Goal: Book appointment/travel/reservation

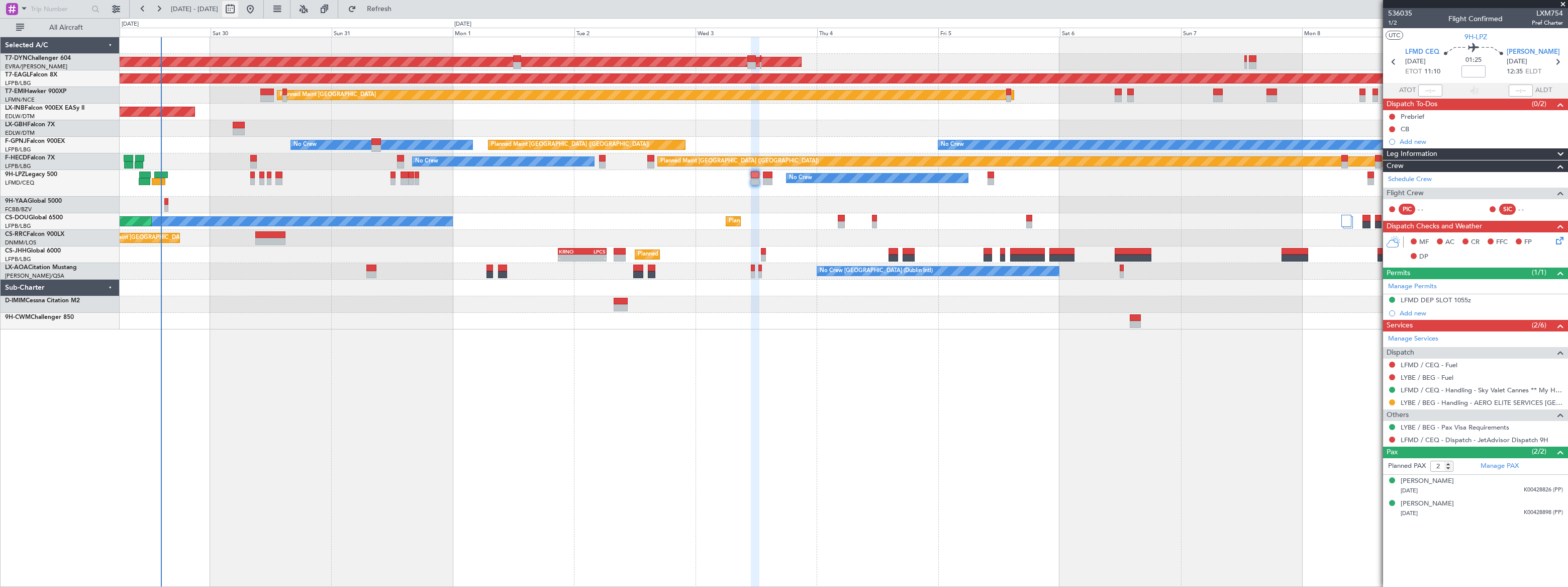
click at [238, 6] on button at bounding box center [230, 9] width 16 height 16
select select "8"
select select "2025"
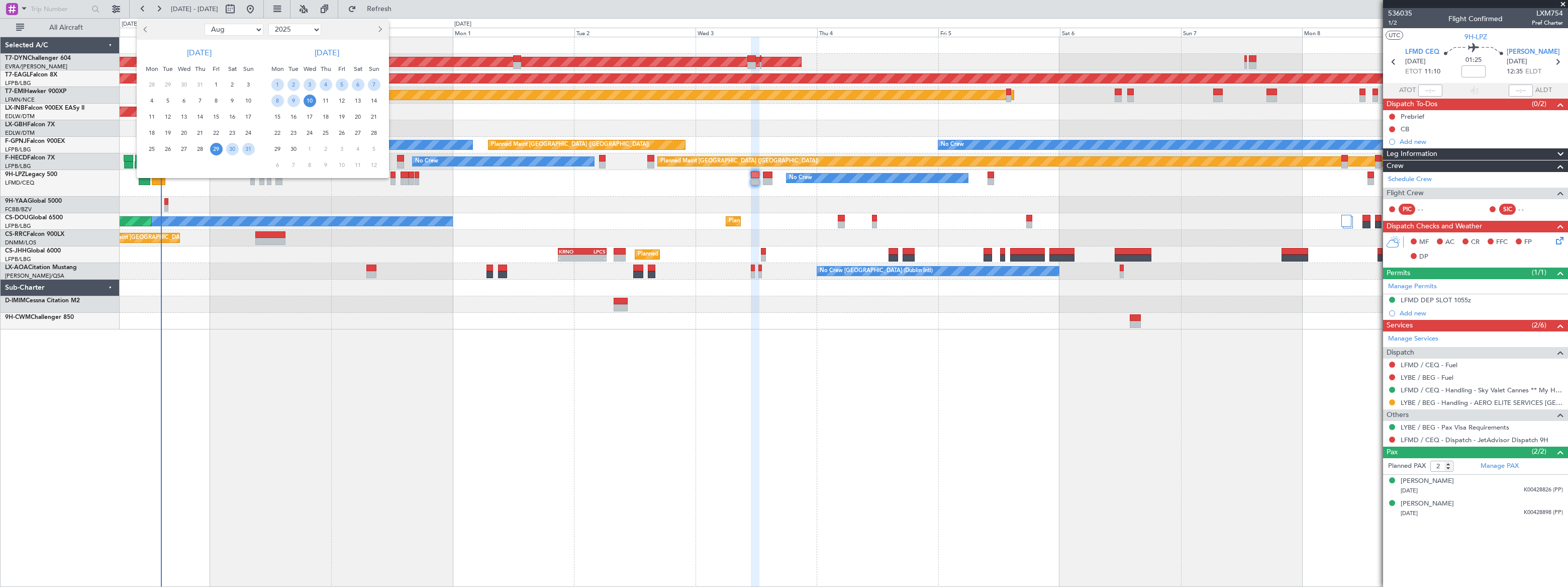
drag, startPoint x: 243, startPoint y: 25, endPoint x: 245, endPoint y: 33, distance: 8.2
click at [244, 25] on select "Jan Feb Mar Apr May Jun [DATE] Aug Sep Oct Nov Dec" at bounding box center [234, 29] width 59 height 12
select select "9"
click at [205, 24] on select "Jan Feb Mar Apr May Jun [DATE] Aug Sep Oct Nov Dec" at bounding box center [234, 29] width 59 height 12
click at [247, 112] on span "21" at bounding box center [248, 116] width 12 height 12
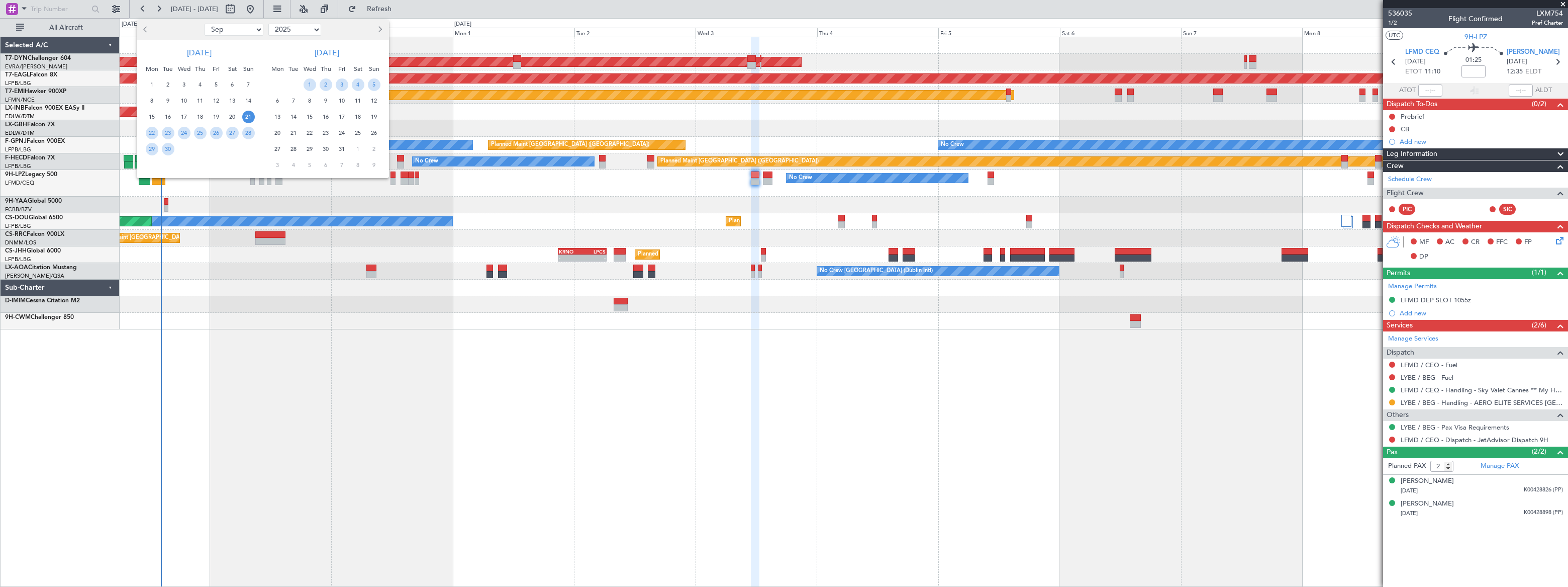
click at [249, 116] on span "21" at bounding box center [248, 116] width 12 height 12
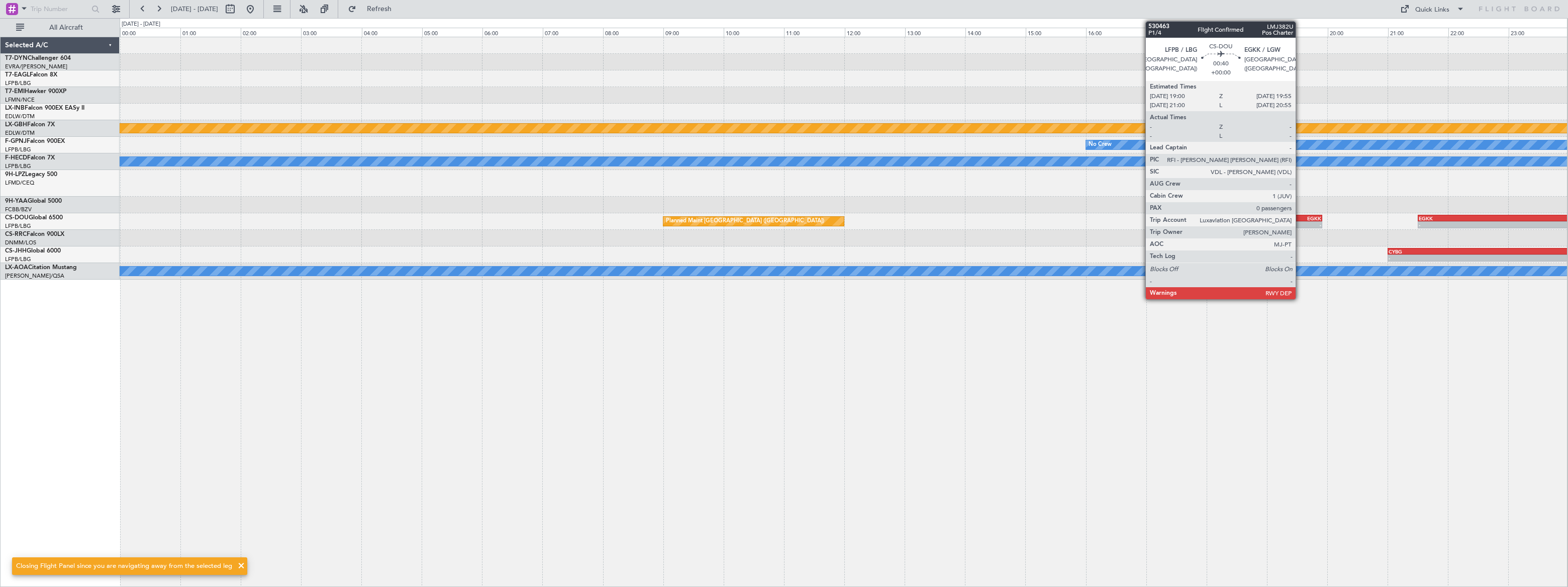
click at [1301, 220] on div "19:55 Z" at bounding box center [1308, 223] width 27 height 6
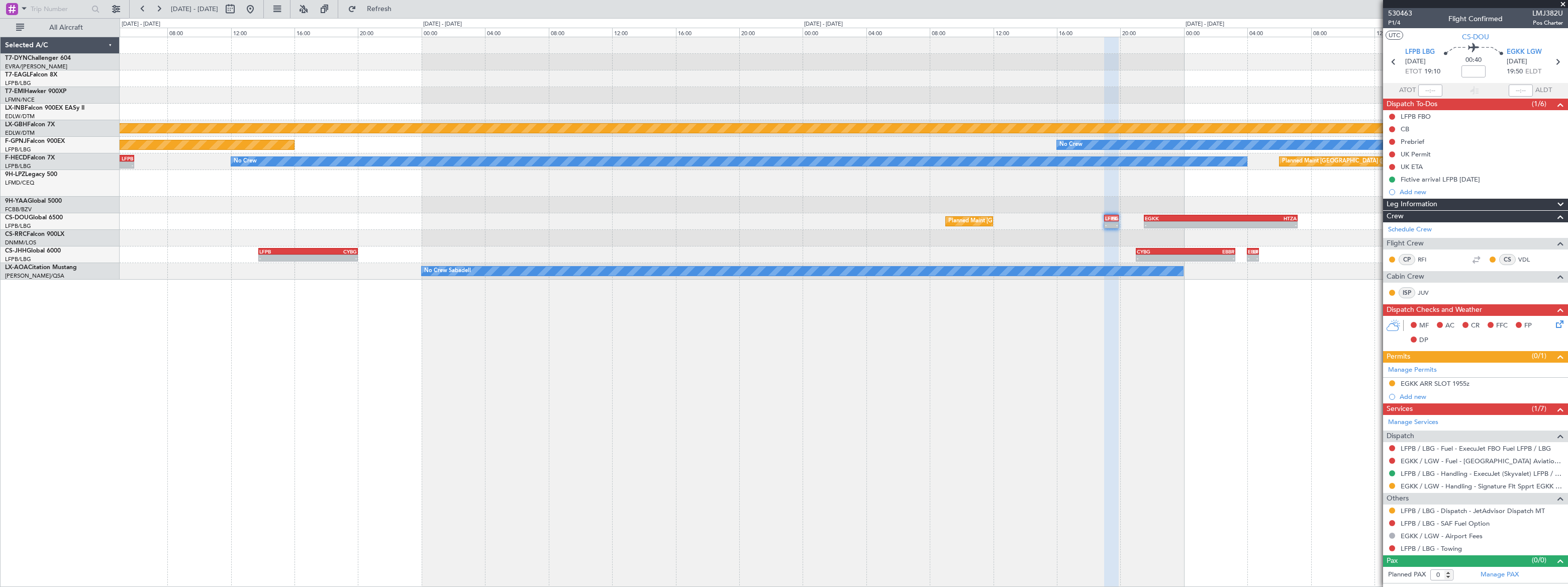
click at [1125, 276] on div "LFMN 05:30 Z LCPH 08:30 Z - - OJAM 07:00 Z LFMN 11:10 Z - - - - LCPH 09:30 Z EG…" at bounding box center [844, 311] width 1449 height 550
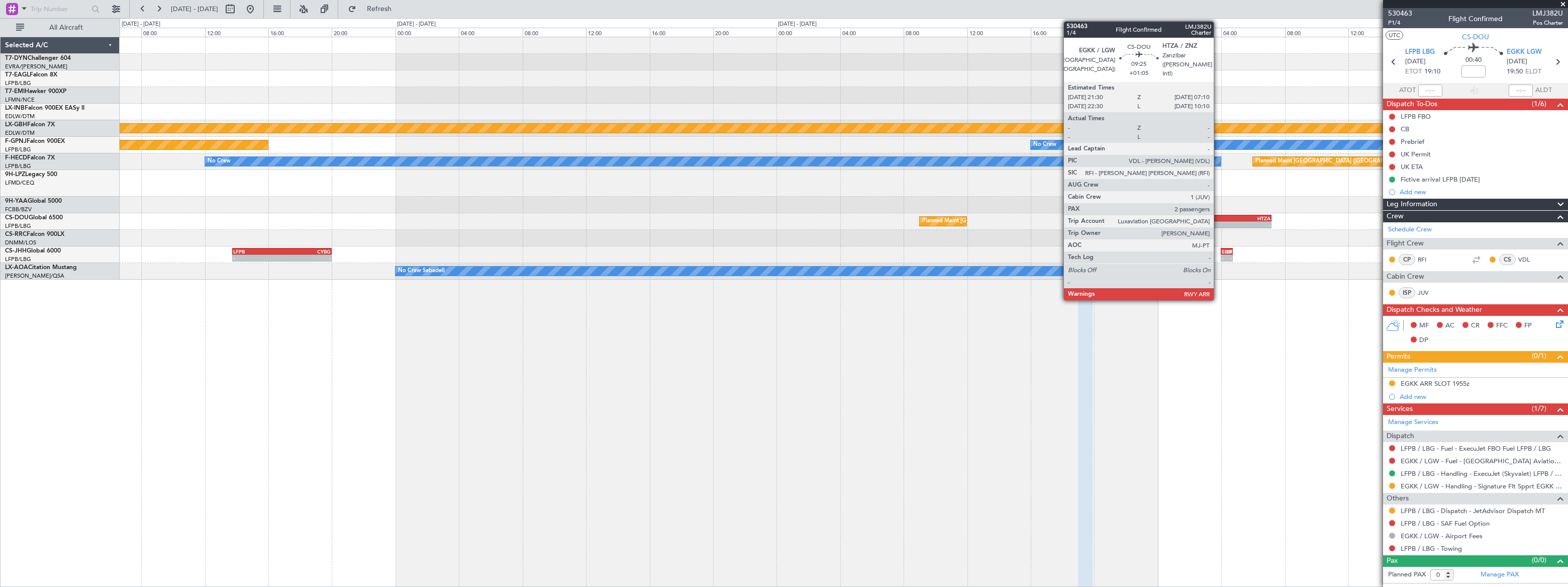
click at [1218, 218] on div "HTZA" at bounding box center [1232, 218] width 76 height 6
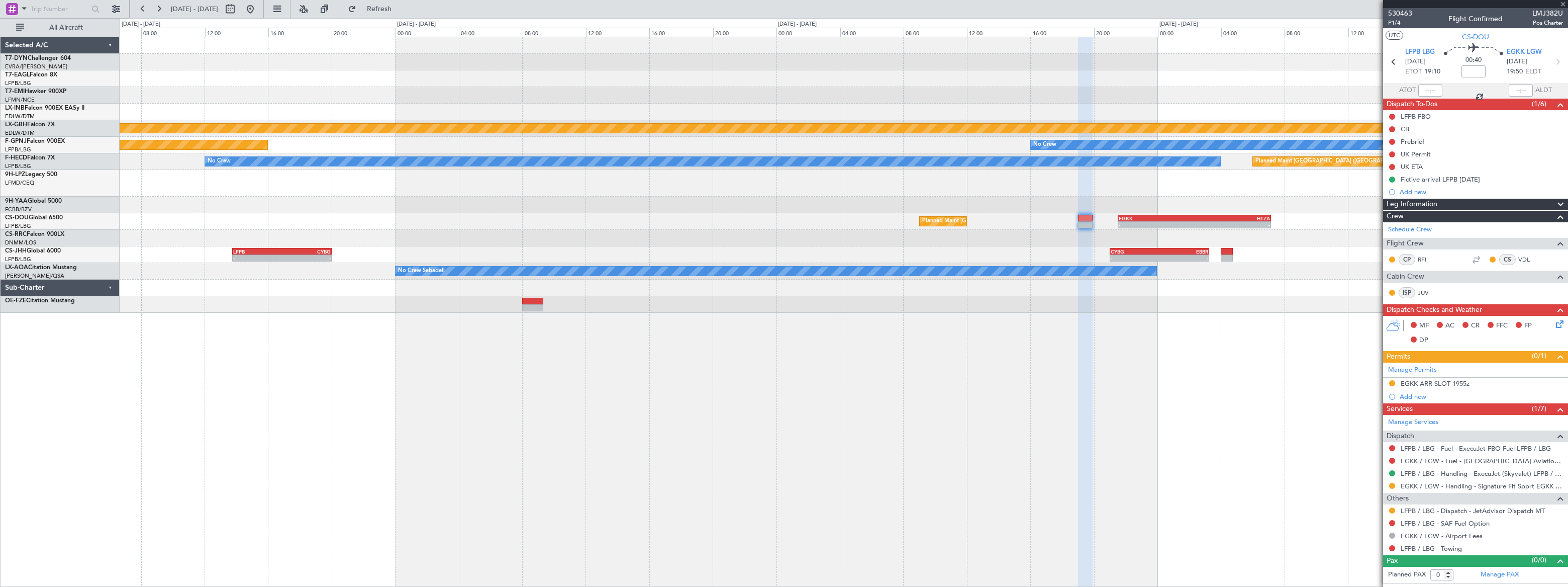
type input "+01:05"
type input "2"
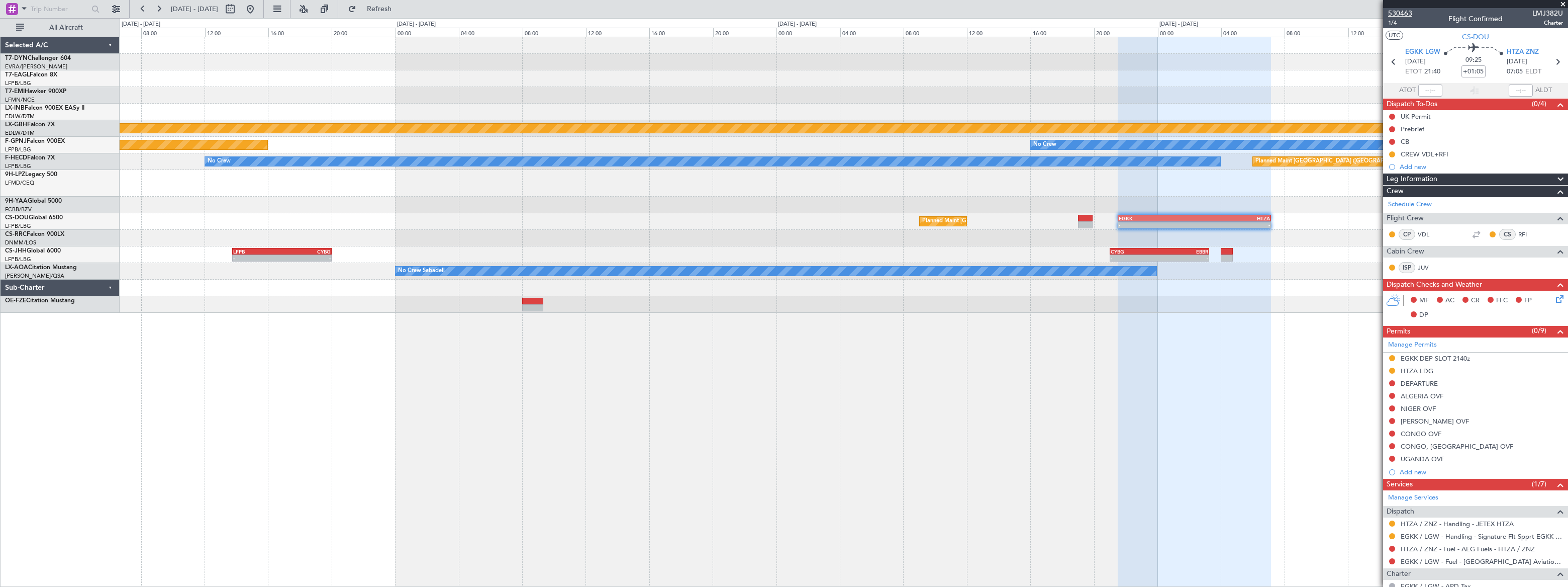
click at [1401, 12] on span "530463" at bounding box center [1401, 13] width 24 height 11
